Goal: Task Accomplishment & Management: Use online tool/utility

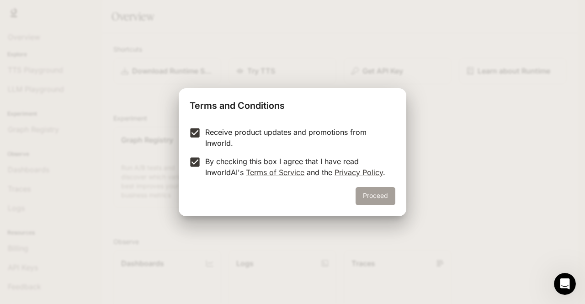
click at [384, 197] on button "Proceed" at bounding box center [376, 196] width 40 height 18
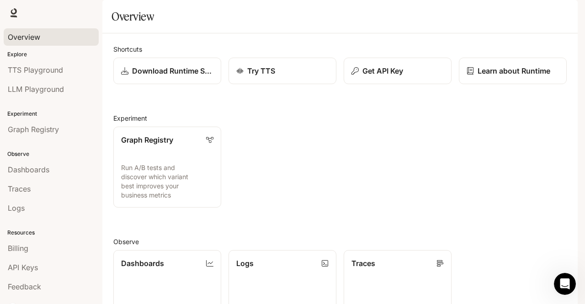
click at [24, 32] on span "Overview" at bounding box center [24, 37] width 32 height 11
click at [266, 76] on p "Try TTS" at bounding box center [261, 70] width 28 height 11
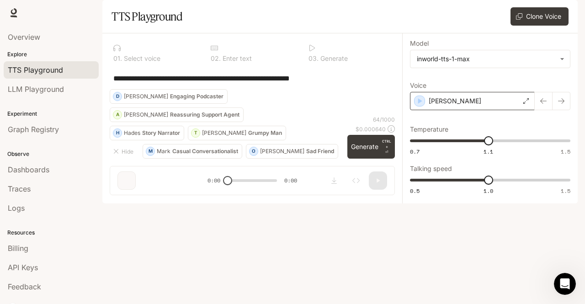
click at [487, 110] on div "[PERSON_NAME]" at bounding box center [472, 101] width 125 height 18
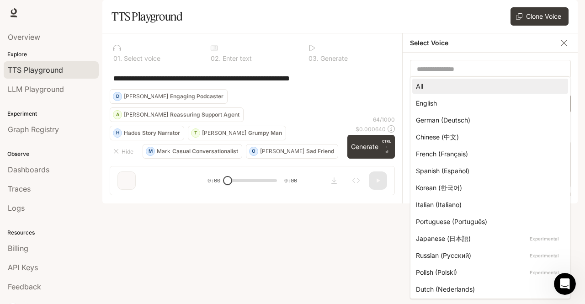
click at [500, 130] on body "**********" at bounding box center [292, 152] width 585 height 304
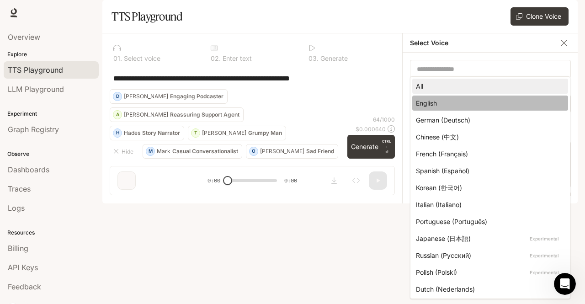
click at [489, 105] on div "English" at bounding box center [488, 103] width 145 height 10
type input "*****"
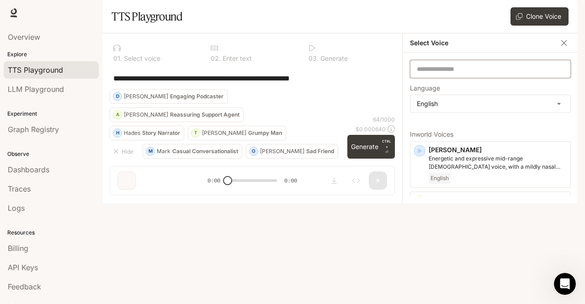
click at [522, 74] on input "text" at bounding box center [490, 68] width 160 height 9
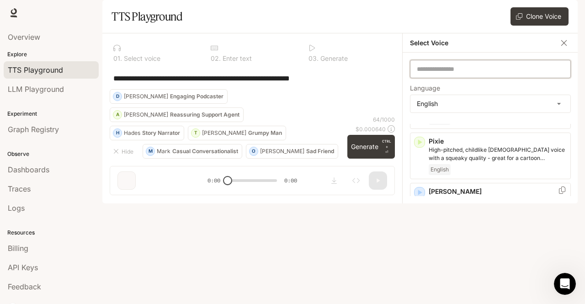
scroll to position [620, 0]
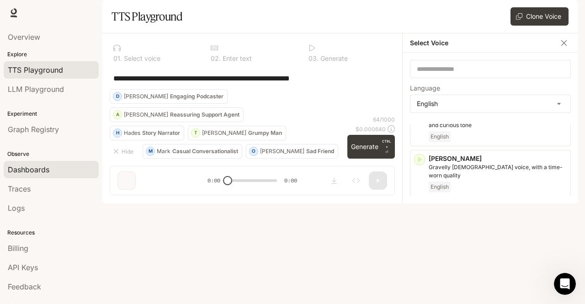
click at [54, 169] on div "Dashboards" at bounding box center [51, 169] width 87 height 11
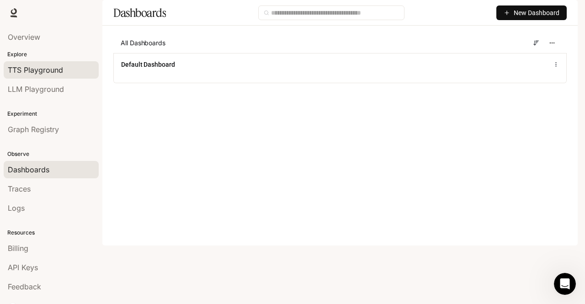
click at [27, 71] on span "TTS Playground" at bounding box center [35, 69] width 55 height 11
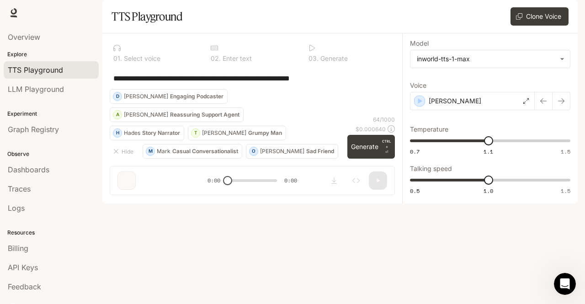
click at [131, 62] on p "Select voice" at bounding box center [141, 58] width 38 height 6
drag, startPoint x: 227, startPoint y: 271, endPoint x: 227, endPoint y: 279, distance: 8.2
click at [227, 202] on div "**********" at bounding box center [252, 117] width 300 height 169
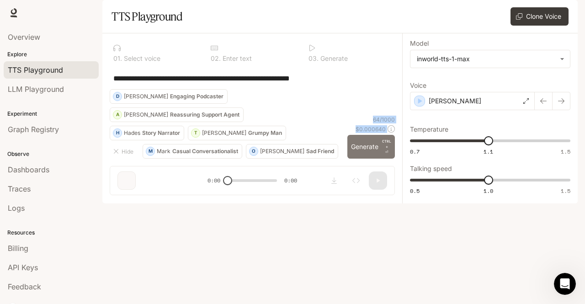
drag, startPoint x: 229, startPoint y: 274, endPoint x: 380, endPoint y: 242, distance: 155.0
click at [380, 202] on div "**********" at bounding box center [252, 117] width 300 height 169
click at [380, 159] on button "Generate CTRL + ⏎" at bounding box center [371, 147] width 48 height 24
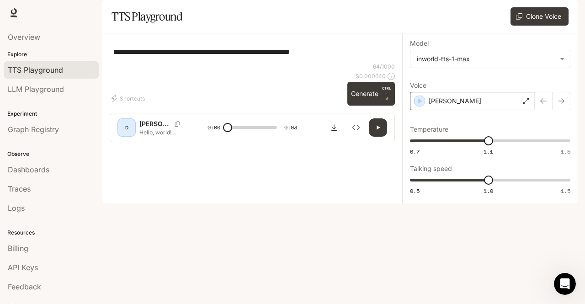
click at [526, 104] on icon at bounding box center [525, 100] width 5 height 5
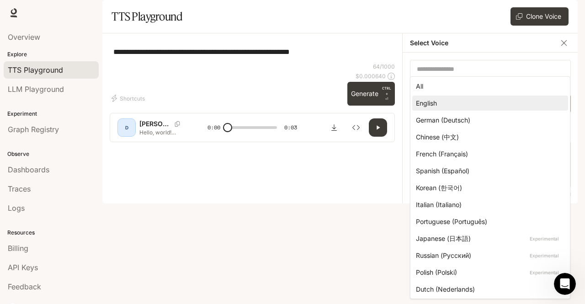
click at [541, 121] on body "**********" at bounding box center [292, 152] width 585 height 304
click at [127, 273] on div at bounding box center [292, 152] width 585 height 304
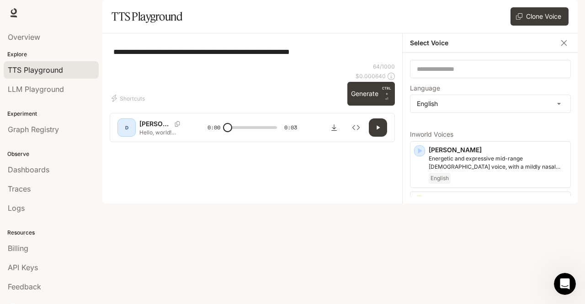
click at [157, 128] on p "[PERSON_NAME]" at bounding box center [155, 123] width 32 height 9
click at [160, 128] on p "[PERSON_NAME]" at bounding box center [155, 123] width 32 height 9
click at [229, 132] on span at bounding box center [227, 127] width 9 height 9
click at [378, 137] on button "button" at bounding box center [378, 127] width 18 height 18
type input "*"
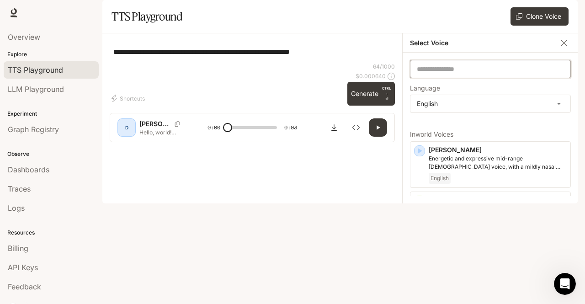
click at [431, 74] on input "text" at bounding box center [490, 68] width 160 height 9
click at [539, 26] on button "Clone Voice" at bounding box center [540, 16] width 58 height 18
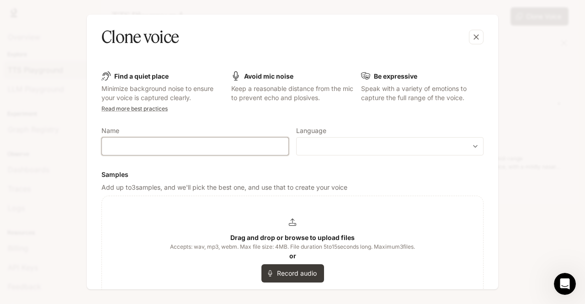
click at [168, 149] on input "text" at bounding box center [195, 146] width 186 height 9
type input "*****"
click at [357, 145] on body "**********" at bounding box center [292, 152] width 585 height 304
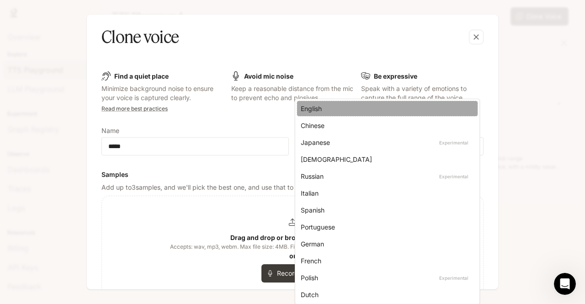
click at [344, 109] on div "English" at bounding box center [386, 109] width 170 height 10
type input "*****"
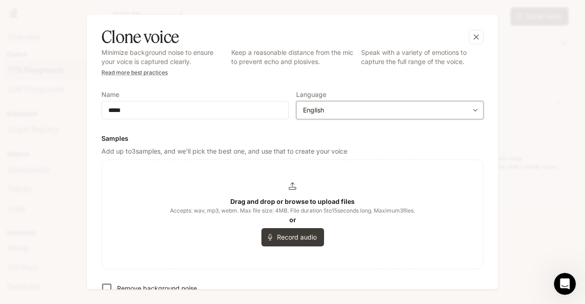
scroll to position [37, 0]
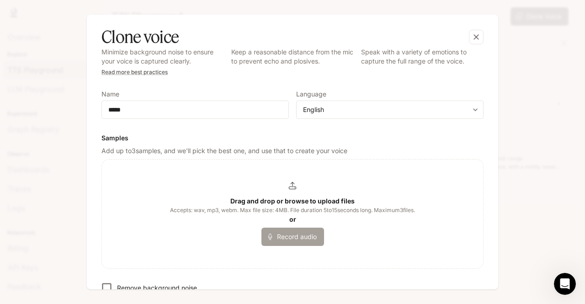
click at [295, 235] on button "Record audio" at bounding box center [292, 237] width 63 height 18
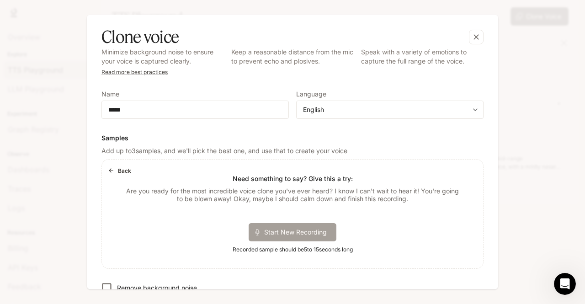
click at [298, 235] on span "Start New Recording" at bounding box center [298, 232] width 69 height 10
click at [258, 233] on span "Stop Recording" at bounding box center [281, 232] width 54 height 10
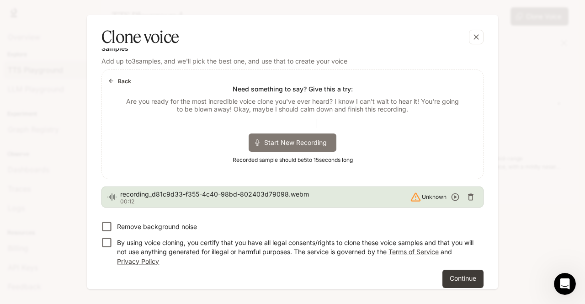
scroll to position [135, 0]
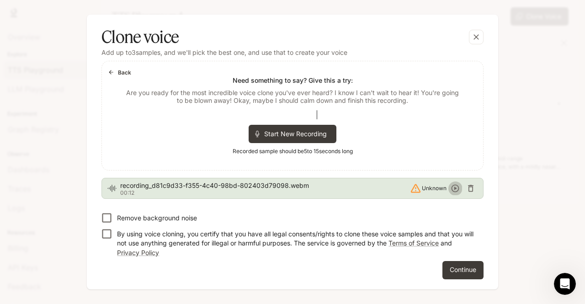
click at [453, 187] on icon "button" at bounding box center [455, 188] width 9 height 9
click at [460, 272] on button "Continue" at bounding box center [462, 270] width 41 height 18
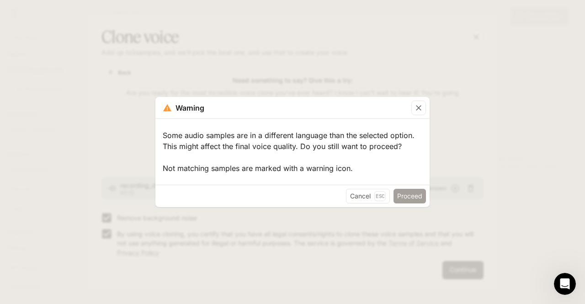
click at [413, 192] on button "Proceed" at bounding box center [410, 196] width 32 height 15
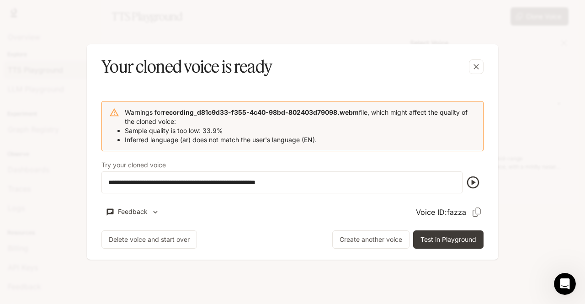
scroll to position [0, 0]
click at [474, 179] on icon "button" at bounding box center [473, 182] width 15 height 15
click at [470, 180] on icon "button" at bounding box center [473, 182] width 15 height 15
click at [472, 183] on icon "button" at bounding box center [473, 182] width 12 height 12
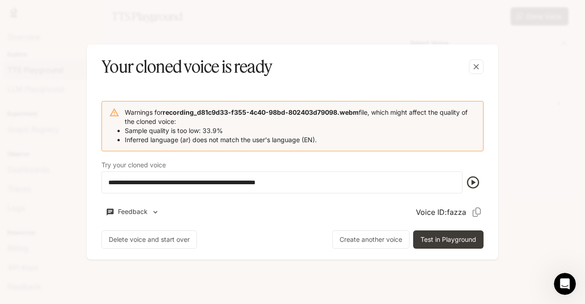
click at [472, 183] on icon "button" at bounding box center [473, 182] width 12 height 12
click at [485, 176] on div "**********" at bounding box center [292, 175] width 397 height 162
click at [474, 184] on icon "button" at bounding box center [473, 182] width 15 height 15
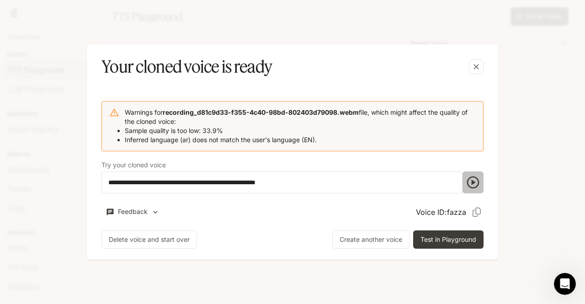
click at [474, 180] on icon "button" at bounding box center [473, 182] width 15 height 15
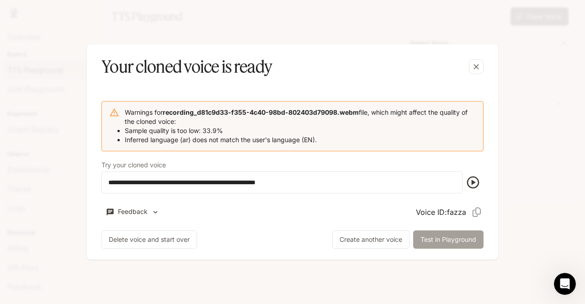
click at [461, 239] on button "Test in Playground" at bounding box center [448, 239] width 70 height 18
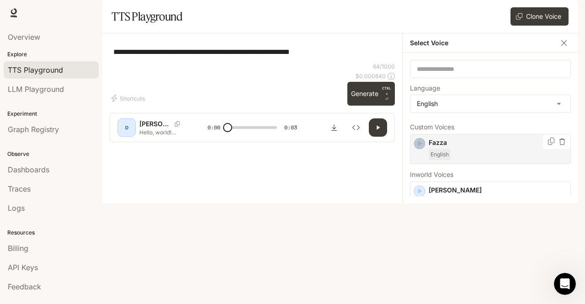
click at [417, 148] on icon "button" at bounding box center [419, 143] width 9 height 9
click at [523, 147] on p "Fazza" at bounding box center [498, 142] width 138 height 9
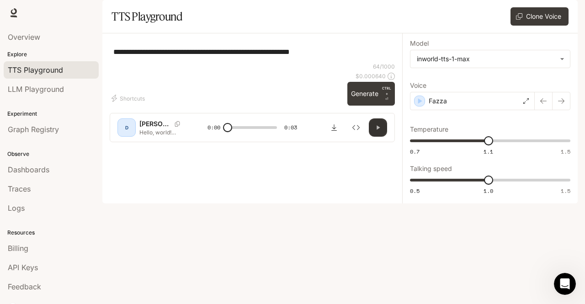
click at [374, 131] on icon "button" at bounding box center [377, 127] width 7 height 7
click at [382, 137] on button "button" at bounding box center [378, 127] width 18 height 18
click at [457, 110] on div "Fazza" at bounding box center [472, 101] width 125 height 18
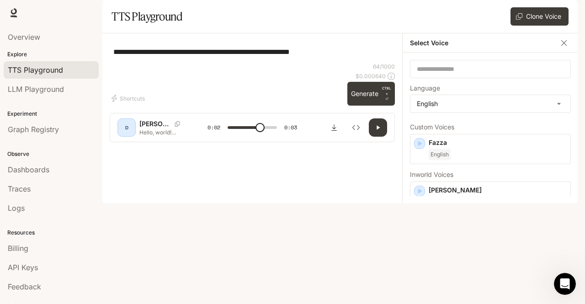
click at [457, 130] on div "**********" at bounding box center [490, 118] width 176 height 170
click at [126, 135] on div "D" at bounding box center [126, 127] width 15 height 15
click at [173, 127] on icon "Copy Voice ID" at bounding box center [177, 123] width 9 height 5
click at [544, 163] on div "Copy Voice ID" at bounding box center [544, 154] width 47 height 20
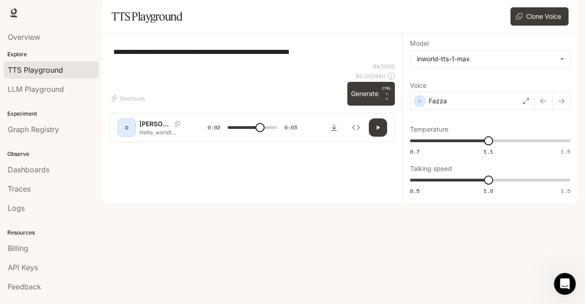
click at [126, 135] on div "D" at bounding box center [126, 127] width 15 height 15
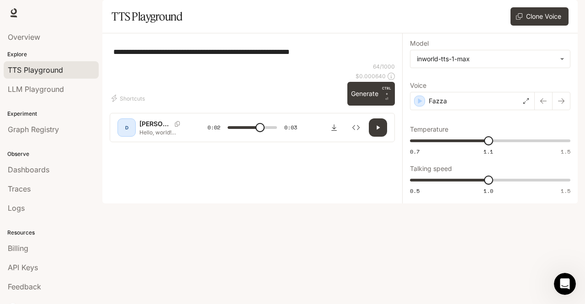
drag, startPoint x: 126, startPoint y: 271, endPoint x: 148, endPoint y: 284, distance: 25.8
click at [148, 142] on div "[PERSON_NAME] Hello, world! What a wonderful day to be a text-to-speech model! …" at bounding box center [252, 127] width 285 height 29
click at [153, 128] on p "[PERSON_NAME]" at bounding box center [155, 123] width 32 height 9
click at [382, 106] on button "Generate CTRL + ⏎" at bounding box center [371, 94] width 48 height 24
click at [377, 131] on icon "button" at bounding box center [377, 127] width 7 height 7
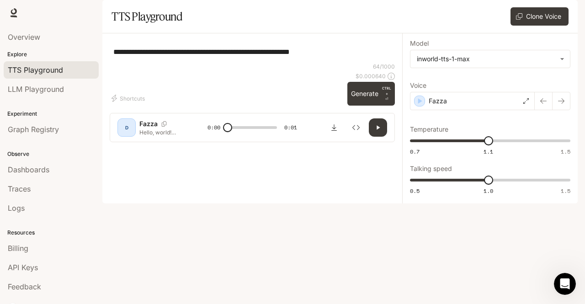
click at [377, 131] on icon "button" at bounding box center [377, 127] width 7 height 7
type input "*"
click at [377, 131] on icon "button" at bounding box center [377, 127] width 7 height 7
click at [380, 131] on icon "button" at bounding box center [377, 127] width 7 height 7
click at [229, 132] on span at bounding box center [227, 127] width 9 height 9
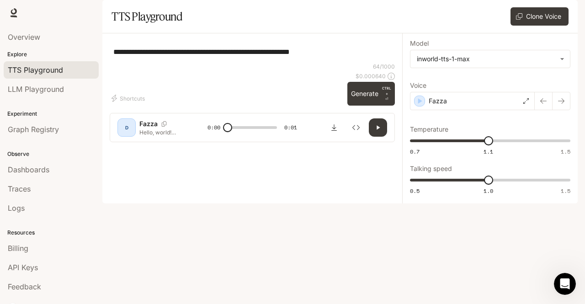
click at [256, 134] on span at bounding box center [253, 128] width 50 height 14
click at [378, 137] on button "button" at bounding box center [378, 127] width 18 height 18
type input "*"
click at [344, 57] on textarea "**********" at bounding box center [252, 52] width 278 height 11
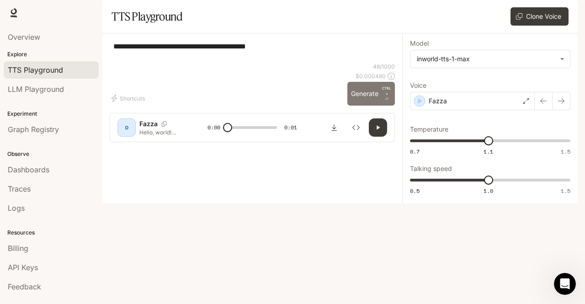
type textarea "**********"
click at [378, 106] on button "Generate CTRL + ⏎" at bounding box center [371, 94] width 48 height 24
click at [381, 131] on icon "button" at bounding box center [377, 127] width 7 height 7
click at [382, 137] on button "button" at bounding box center [378, 127] width 18 height 18
click at [498, 110] on div "Fazza" at bounding box center [472, 101] width 125 height 18
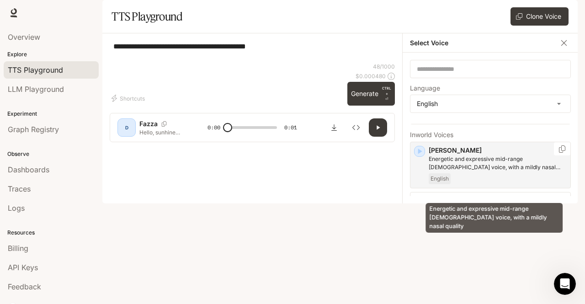
scroll to position [40, 0]
click at [450, 171] on p "Energetic and expressive mid-range [DEMOGRAPHIC_DATA] voice, with a mildly nasa…" at bounding box center [498, 162] width 138 height 16
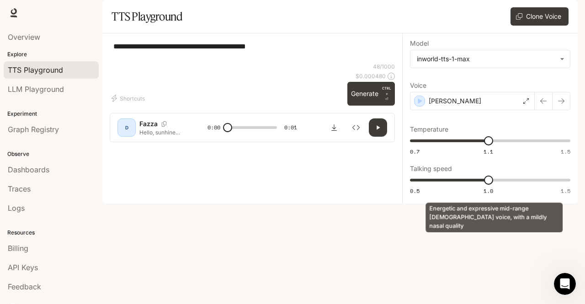
click at [450, 195] on div "**********" at bounding box center [490, 118] width 176 height 170
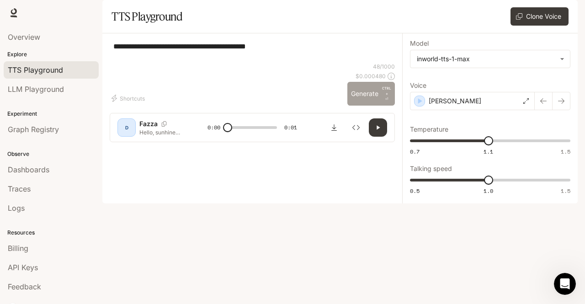
click at [368, 106] on button "Generate CTRL + ⏎" at bounding box center [371, 94] width 48 height 24
click at [472, 110] on div "[PERSON_NAME]" at bounding box center [472, 101] width 125 height 18
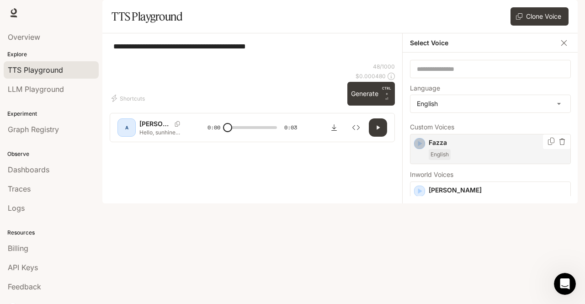
click at [419, 146] on icon "button" at bounding box center [420, 143] width 4 height 5
click at [419, 164] on div "Fazza English" at bounding box center [490, 149] width 161 height 30
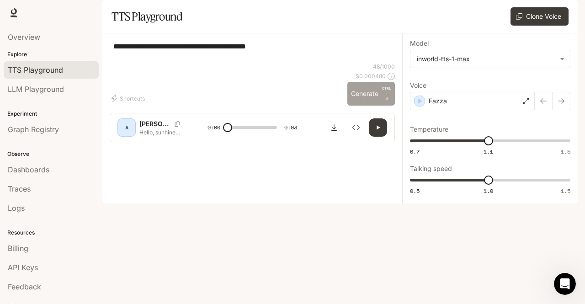
click at [383, 96] on p "CTRL +" at bounding box center [386, 90] width 9 height 11
type input "*"
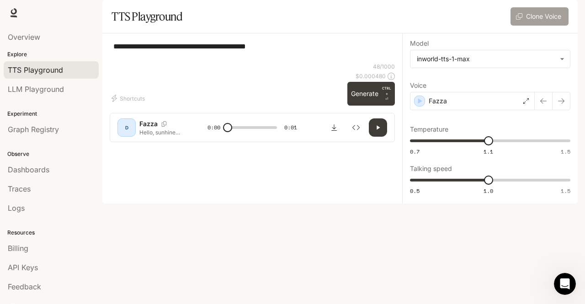
click at [529, 26] on button "Clone Voice" at bounding box center [540, 16] width 58 height 18
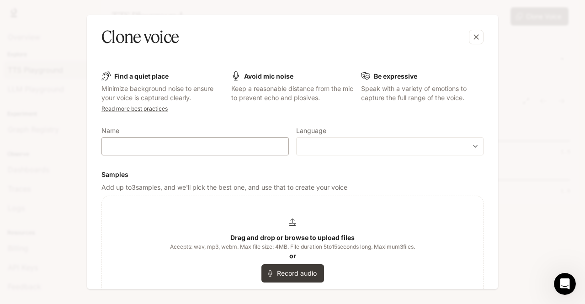
click at [223, 138] on div "​" at bounding box center [194, 146] width 187 height 18
type input "**"
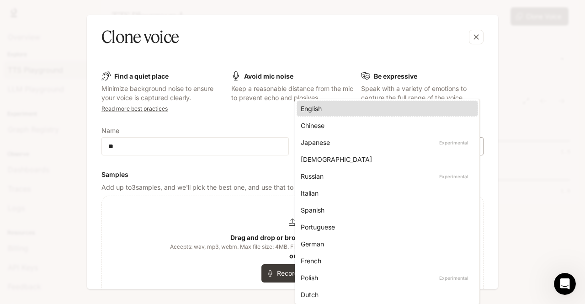
click at [404, 144] on body "**********" at bounding box center [292, 152] width 585 height 304
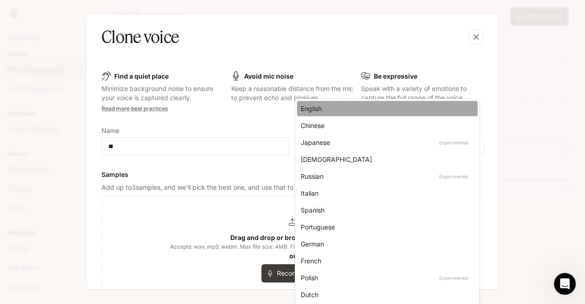
click at [377, 106] on div "English" at bounding box center [386, 109] width 170 height 10
type input "*****"
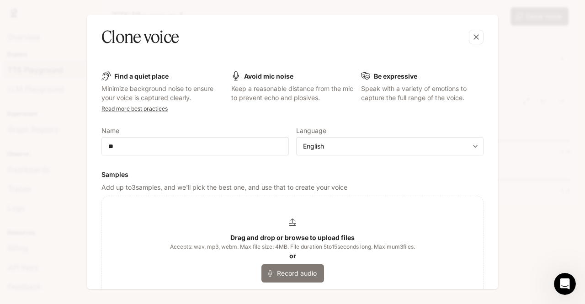
click at [292, 270] on button "Record audio" at bounding box center [292, 273] width 63 height 18
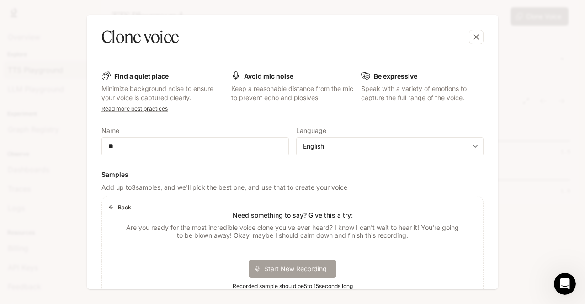
click at [293, 269] on span "Start New Recording" at bounding box center [298, 269] width 69 height 10
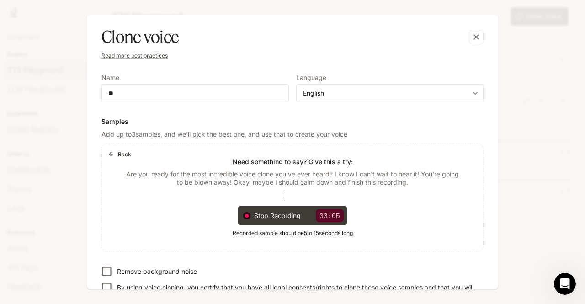
scroll to position [54, 0]
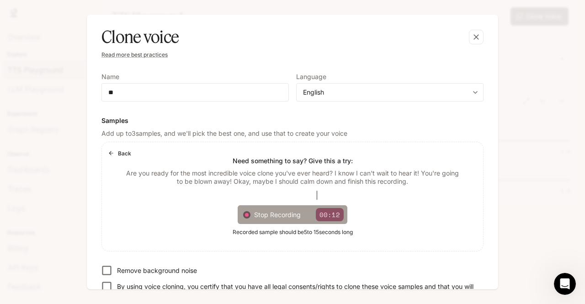
click at [260, 210] on span "Stop Recording" at bounding box center [281, 215] width 54 height 10
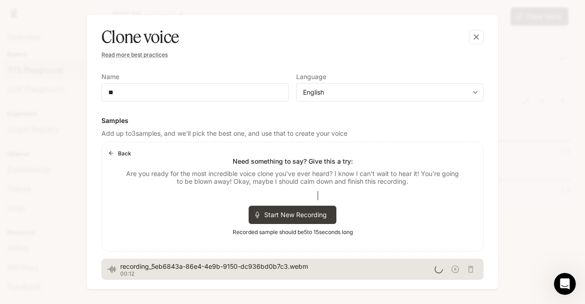
scroll to position [135, 0]
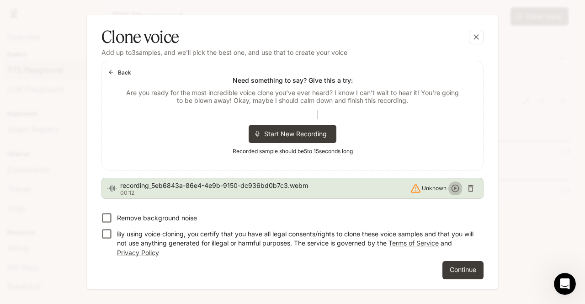
click at [451, 186] on icon "button" at bounding box center [455, 188] width 9 height 9
click at [452, 188] on icon "button" at bounding box center [456, 189] width 8 height 8
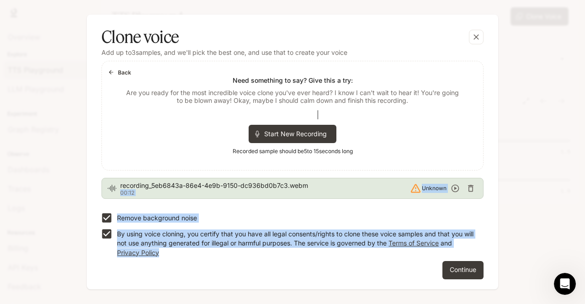
scroll to position [135, 0]
drag, startPoint x: 325, startPoint y: 186, endPoint x: 455, endPoint y: 265, distance: 151.8
click at [455, 265] on form "Find a quiet place Minimize background noise to ensure your voice is captured c…" at bounding box center [292, 107] width 382 height 342
click at [456, 268] on button "Continue" at bounding box center [462, 270] width 41 height 18
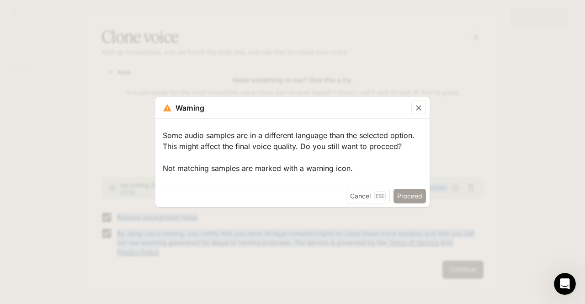
click at [402, 198] on button "Proceed" at bounding box center [410, 196] width 32 height 15
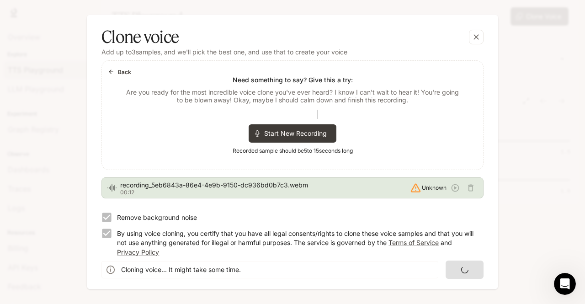
scroll to position [0, 0]
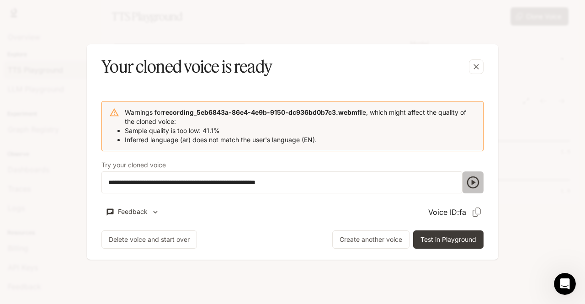
click at [473, 182] on icon "button" at bounding box center [473, 182] width 12 height 12
click at [468, 179] on icon "button" at bounding box center [473, 182] width 12 height 12
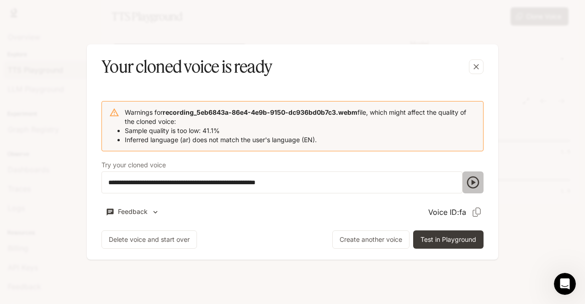
click at [468, 179] on icon "button" at bounding box center [473, 182] width 12 height 12
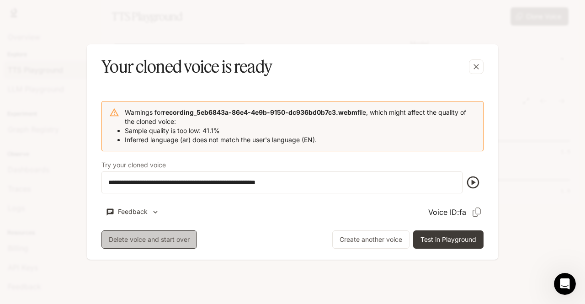
click at [178, 235] on button "Delete voice and start over" at bounding box center [149, 239] width 96 height 18
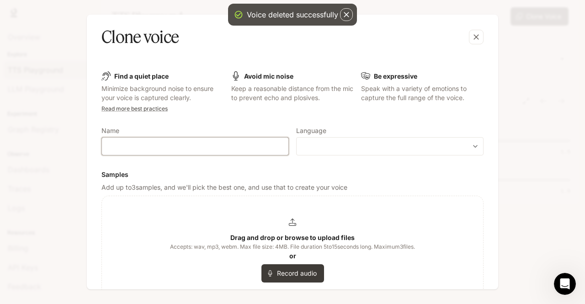
click at [204, 148] on input "text" at bounding box center [195, 146] width 186 height 9
type input "*****"
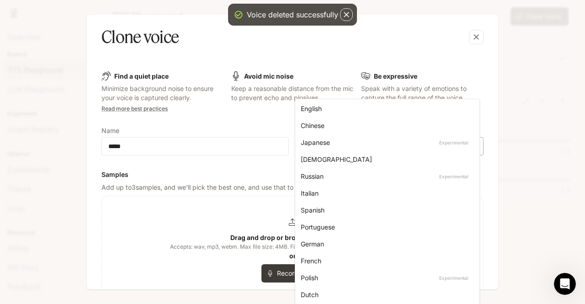
click at [346, 150] on body "**********" at bounding box center [292, 152] width 585 height 304
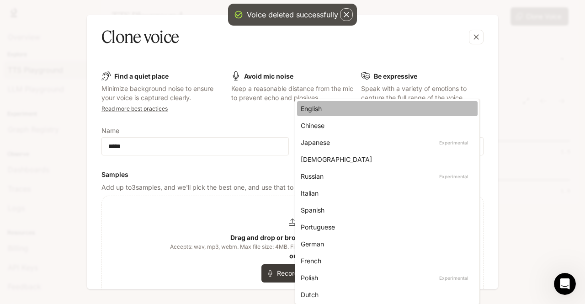
click at [322, 106] on div "English" at bounding box center [386, 109] width 170 height 10
type input "*****"
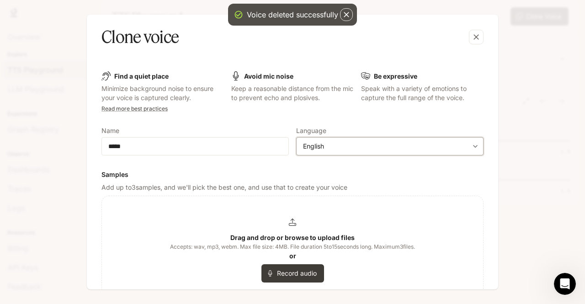
scroll to position [107, 0]
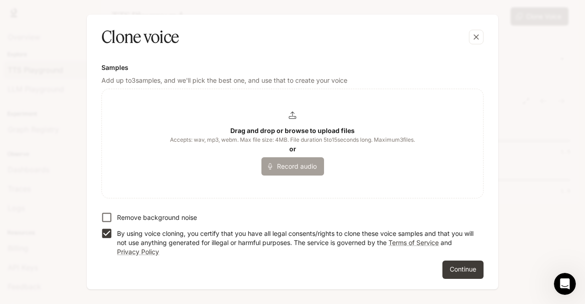
click at [296, 167] on button "Record audio" at bounding box center [292, 166] width 63 height 18
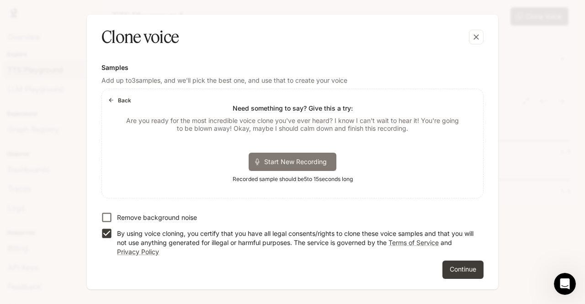
click at [264, 160] on span "Start New Recording" at bounding box center [298, 162] width 69 height 10
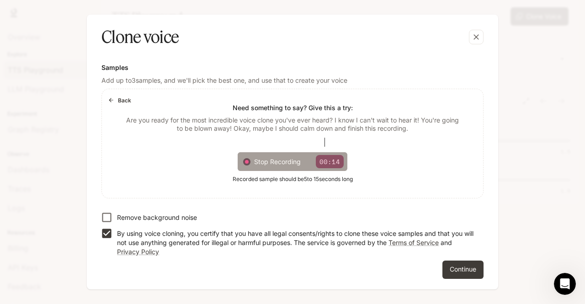
click at [273, 167] on div "Stop Recording 00:14" at bounding box center [299, 161] width 90 height 13
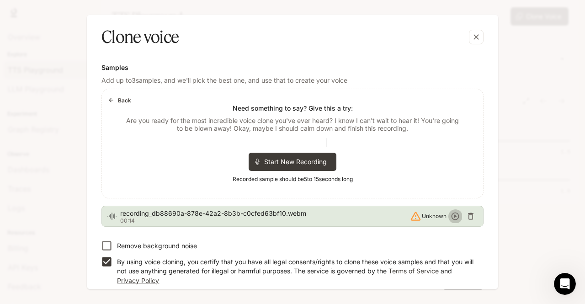
click at [453, 217] on icon "button" at bounding box center [455, 216] width 9 height 9
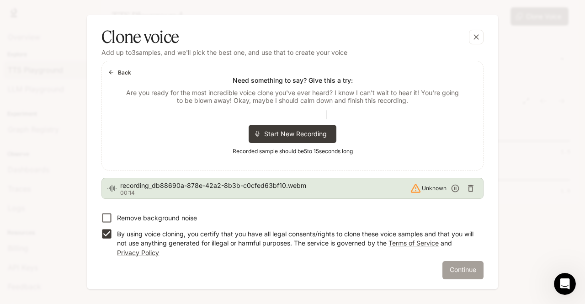
click at [453, 265] on button "Continue" at bounding box center [462, 270] width 41 height 18
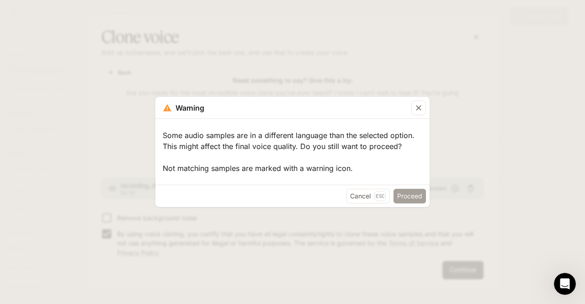
click at [407, 197] on button "Proceed" at bounding box center [410, 196] width 32 height 15
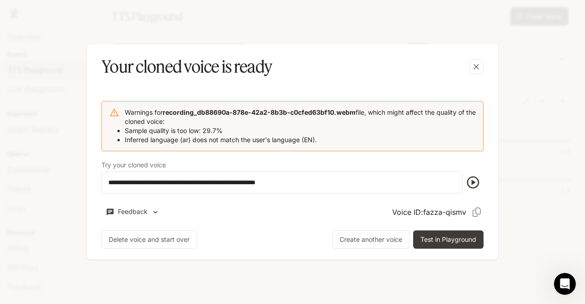
scroll to position [0, 0]
click at [472, 183] on icon "button" at bounding box center [473, 182] width 12 height 12
click at [472, 184] on icon "button" at bounding box center [473, 182] width 12 height 12
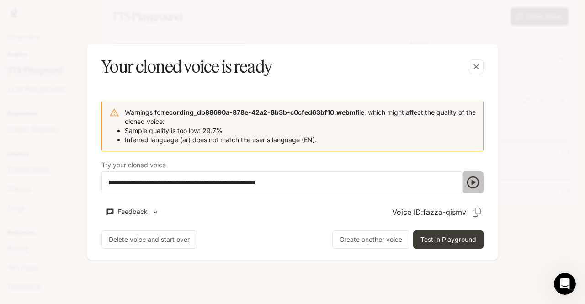
click at [472, 184] on icon "button" at bounding box center [473, 182] width 12 height 12
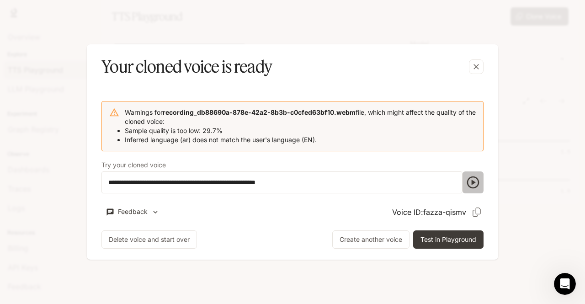
click at [472, 184] on icon "button" at bounding box center [473, 182] width 12 height 12
click at [476, 181] on icon "button" at bounding box center [473, 182] width 15 height 15
click at [473, 184] on icon "button" at bounding box center [473, 182] width 12 height 12
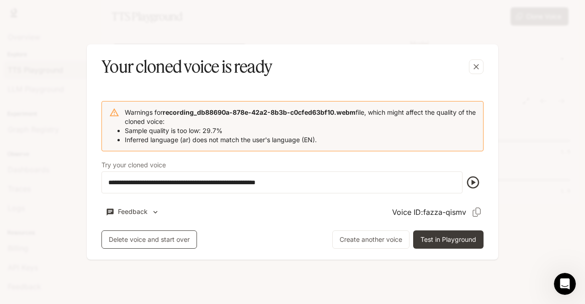
click at [149, 238] on button "Delete voice and start over" at bounding box center [149, 239] width 96 height 18
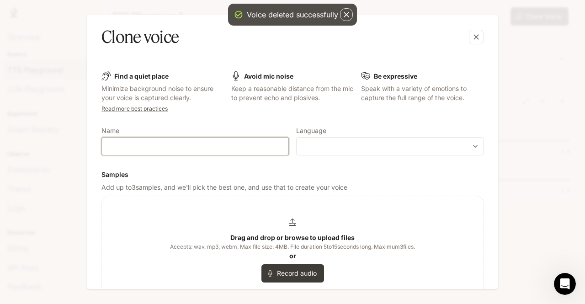
click at [227, 142] on input "text" at bounding box center [195, 146] width 186 height 9
type input "*****"
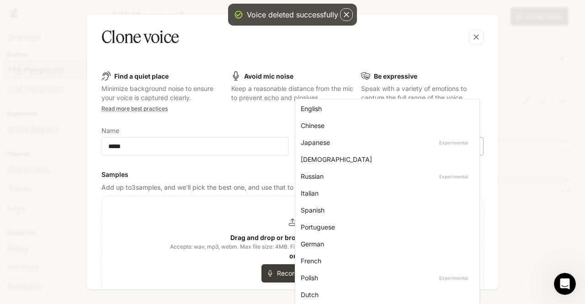
click at [445, 147] on body "**********" at bounding box center [292, 152] width 585 height 304
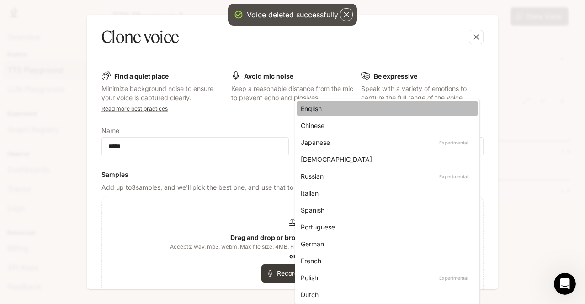
click at [345, 112] on div "English" at bounding box center [386, 109] width 170 height 10
type input "*****"
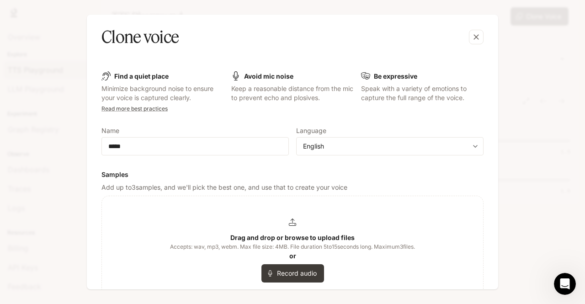
click at [293, 237] on b "Drag and drop or browse to upload files" at bounding box center [292, 238] width 124 height 8
click at [303, 233] on p "Drag and drop or browse to upload files" at bounding box center [292, 237] width 124 height 9
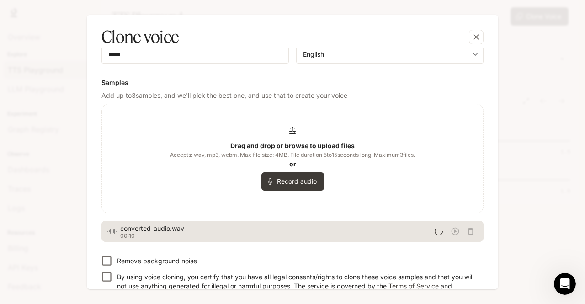
scroll to position [99, 0]
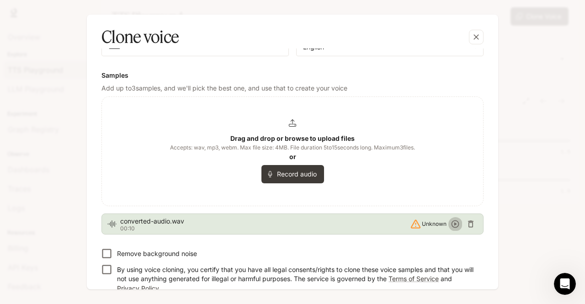
click at [452, 222] on icon "button" at bounding box center [455, 223] width 9 height 9
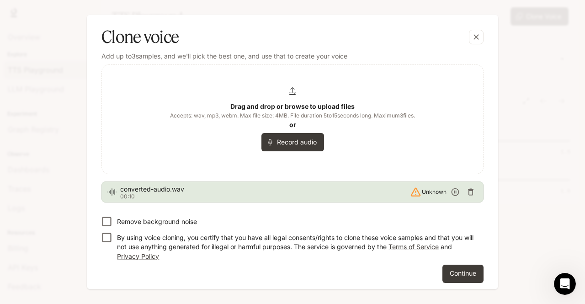
scroll to position [135, 0]
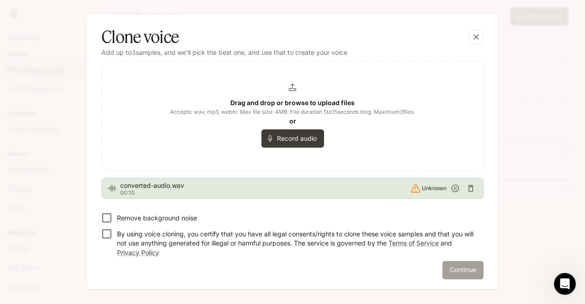
click at [461, 266] on button "Continue" at bounding box center [462, 270] width 41 height 18
click at [452, 264] on button "Continue" at bounding box center [462, 270] width 41 height 18
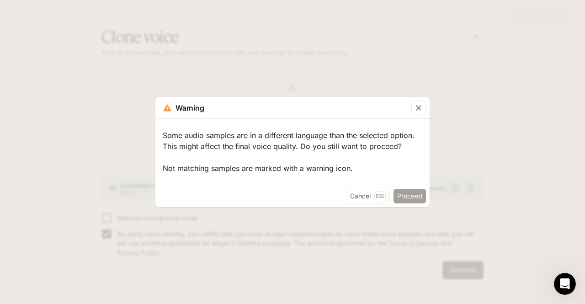
click at [410, 197] on button "Proceed" at bounding box center [410, 196] width 32 height 15
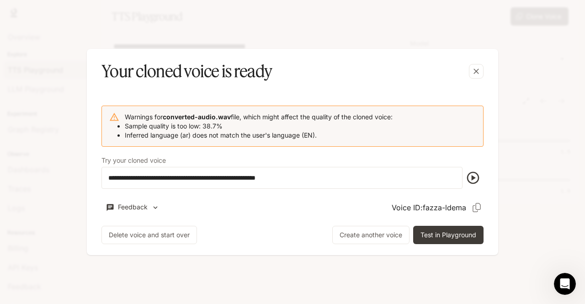
scroll to position [0, 0]
click at [472, 175] on icon "button" at bounding box center [473, 177] width 15 height 15
click at [472, 177] on icon "button" at bounding box center [473, 178] width 12 height 12
click at [430, 229] on button "Test in Playground" at bounding box center [448, 235] width 70 height 18
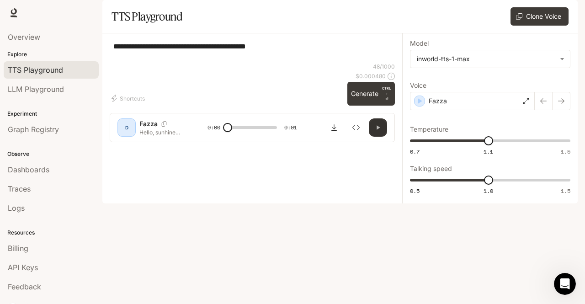
click at [378, 137] on button "button" at bounding box center [378, 127] width 18 height 18
click at [296, 132] on span "0:01" at bounding box center [290, 127] width 13 height 9
click at [460, 110] on div "Fazza" at bounding box center [472, 101] width 125 height 18
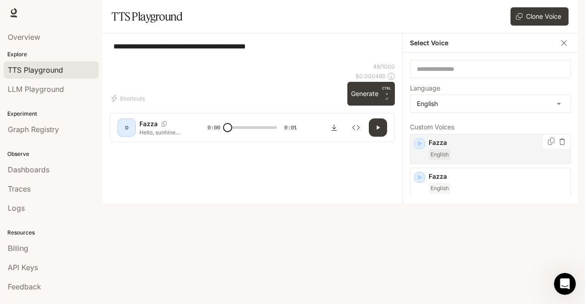
click at [459, 160] on div "English" at bounding box center [498, 154] width 138 height 11
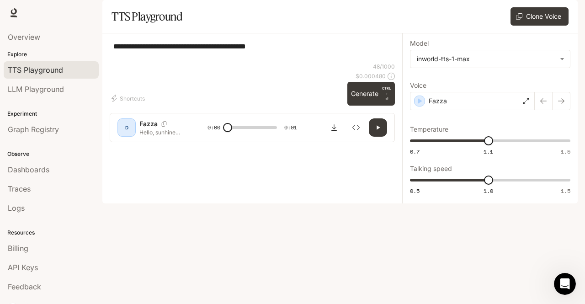
click at [459, 178] on div "**********" at bounding box center [490, 118] width 176 height 170
click at [375, 131] on icon "button" at bounding box center [377, 127] width 7 height 7
type input "*"
type input "***"
drag, startPoint x: 491, startPoint y: 208, endPoint x: 581, endPoint y: 205, distance: 90.6
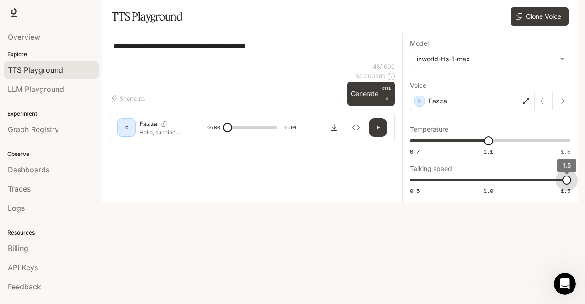
click at [581, 205] on div "**********" at bounding box center [292, 152] width 585 height 304
click at [381, 131] on icon "button" at bounding box center [377, 127] width 7 height 7
click at [381, 106] on button "Generate CTRL + ⏎" at bounding box center [371, 94] width 48 height 24
type input "***"
type input "*"
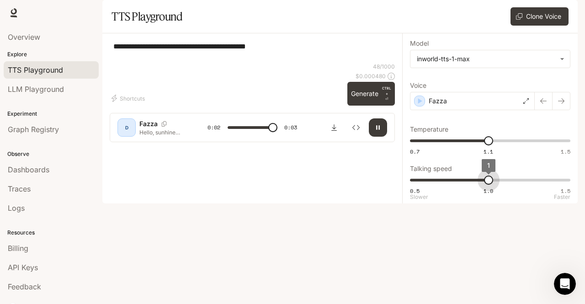
click at [486, 187] on span "0.5 1.0 1.5 1" at bounding box center [488, 180] width 157 height 14
click at [376, 131] on icon "button" at bounding box center [377, 127] width 7 height 7
type input "*"
type input "***"
click at [457, 187] on span "0.5 1.0 1.5 0.8" at bounding box center [488, 180] width 157 height 14
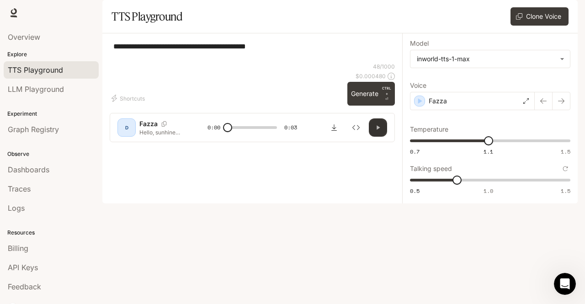
click at [378, 130] on icon "button" at bounding box center [378, 128] width 3 height 4
type input "*"
